Goal: Task Accomplishment & Management: Complete application form

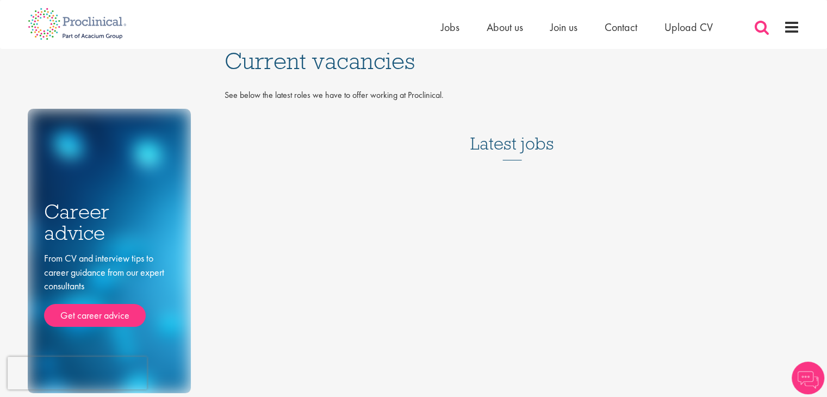
click at [759, 33] on span at bounding box center [762, 27] width 16 height 16
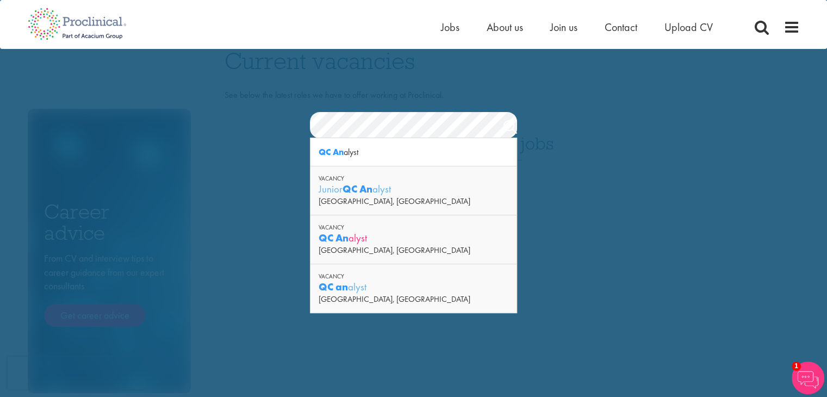
click at [423, 240] on div "QC An alyst" at bounding box center [413, 238] width 189 height 14
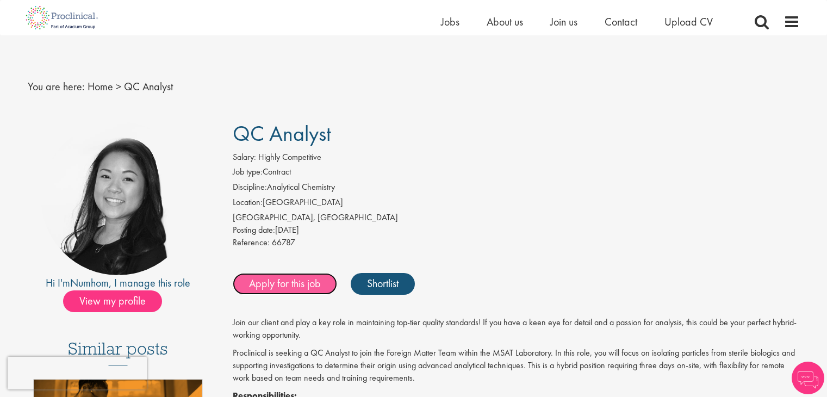
scroll to position [54, 0]
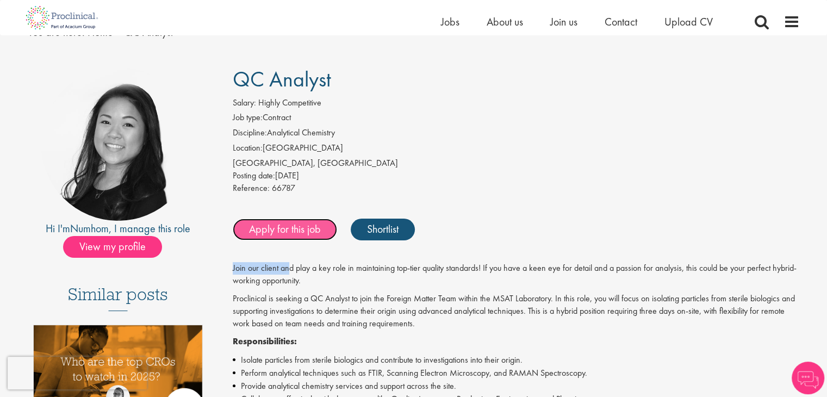
click at [294, 235] on link "Apply for this job" at bounding box center [285, 230] width 104 height 22
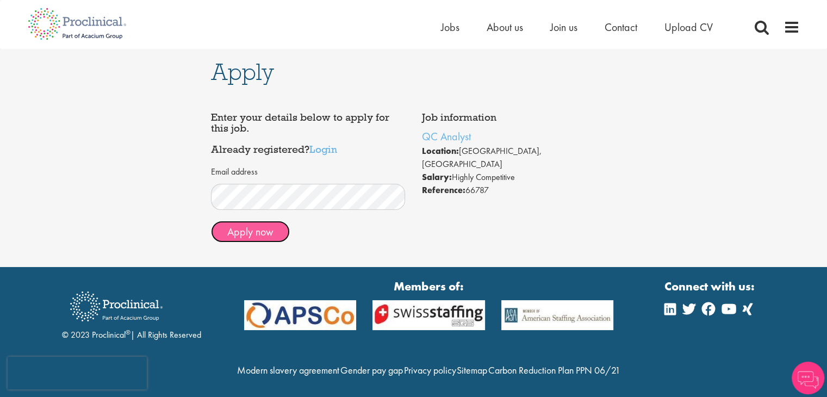
click at [254, 237] on button "Apply now" at bounding box center [250, 232] width 79 height 22
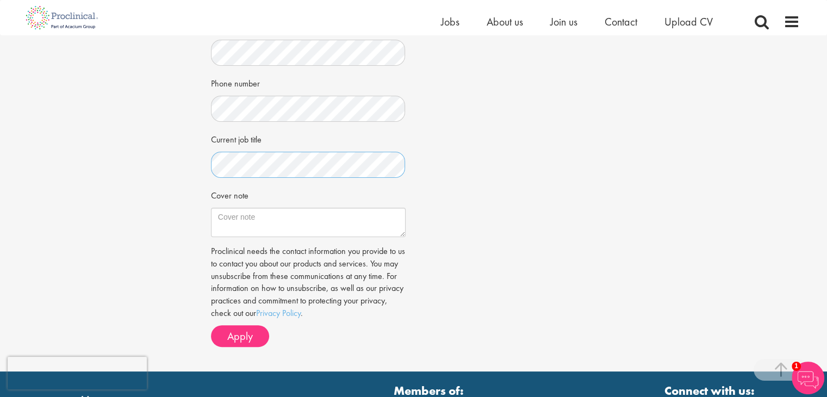
scroll to position [272, 0]
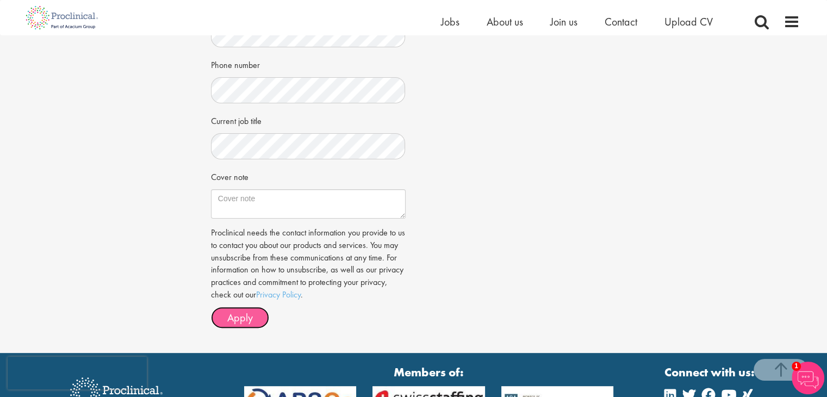
click at [231, 315] on span "Apply" at bounding box center [240, 317] width 26 height 14
